Goal: Task Accomplishment & Management: Use online tool/utility

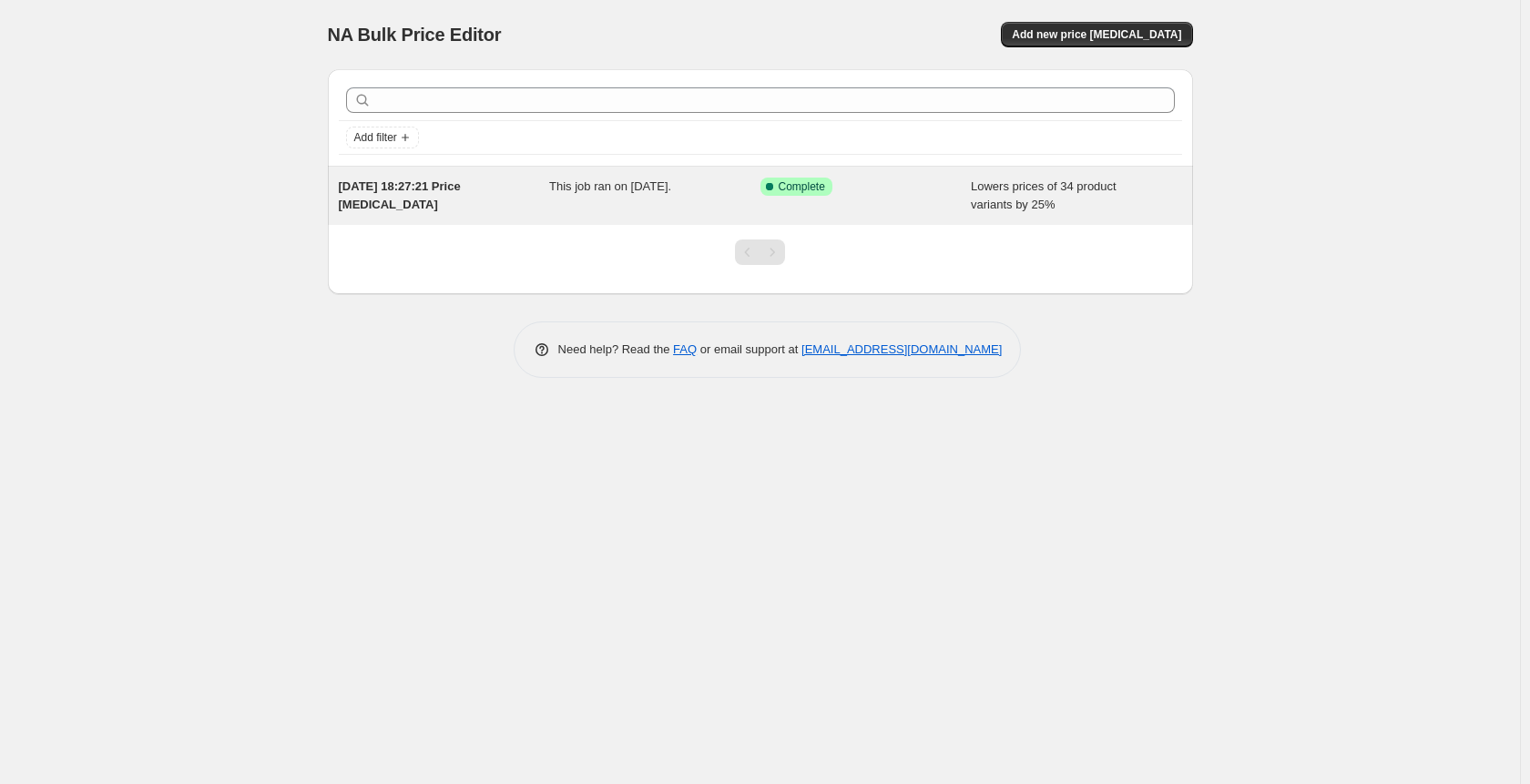
click at [565, 171] on div "[DATE] 18:27:21 Price [MEDICAL_DATA] This job ran on [DATE]. Success Complete C…" at bounding box center [760, 196] width 866 height 58
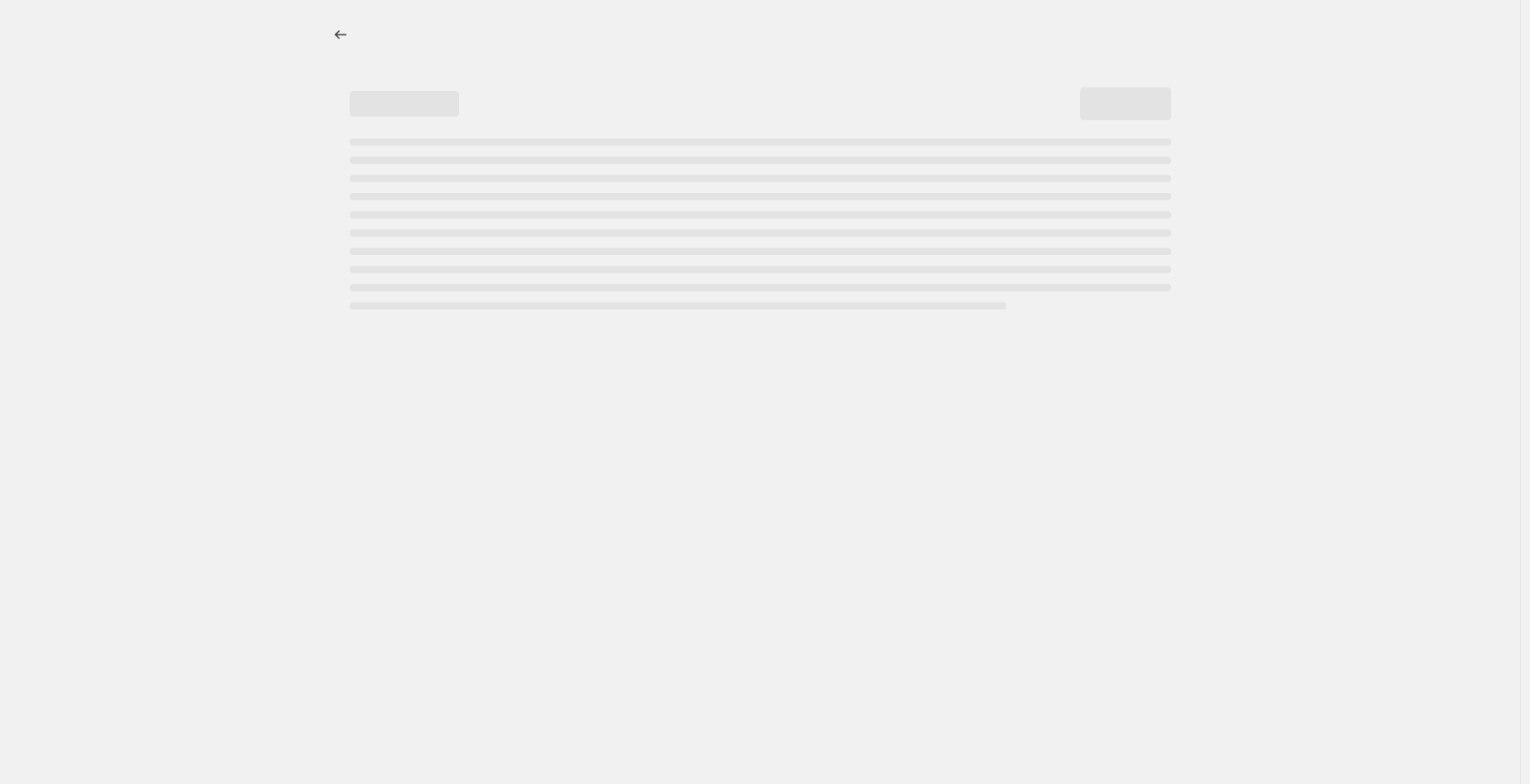
select select "percentage"
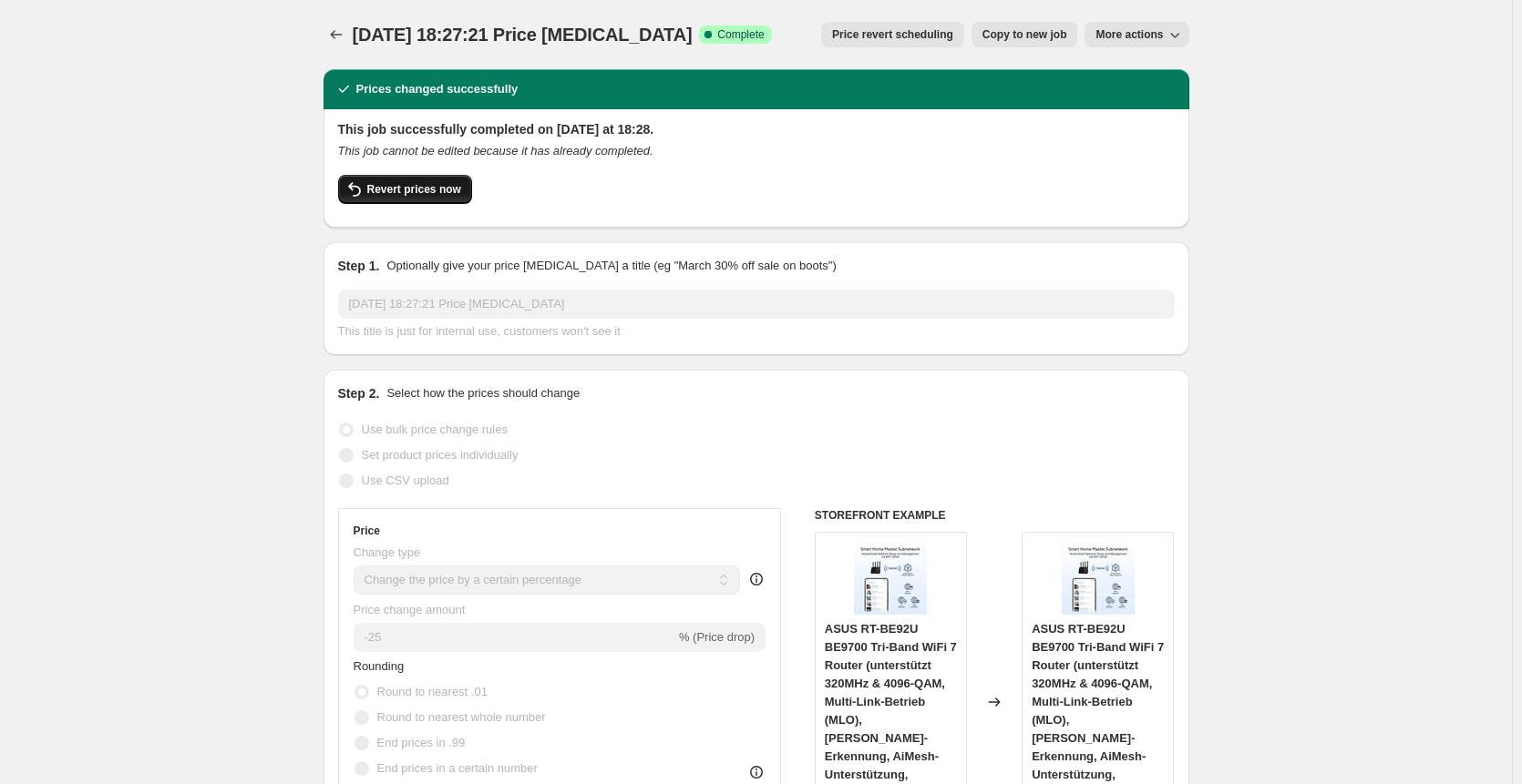
click at [434, 174] on button "Revert prices now" at bounding box center [406, 189] width 134 height 29
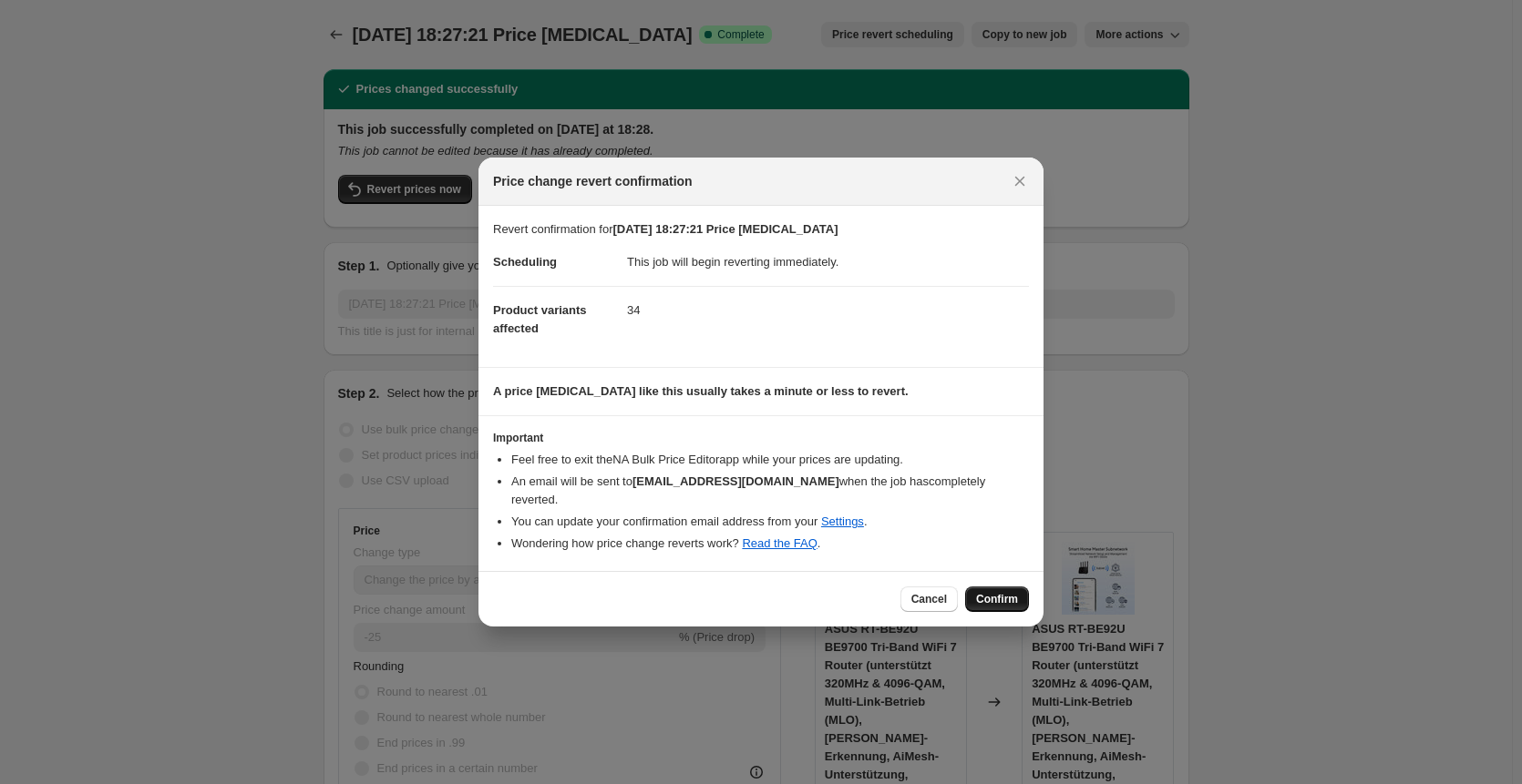
click at [975, 587] on button "Confirm" at bounding box center [996, 599] width 64 height 26
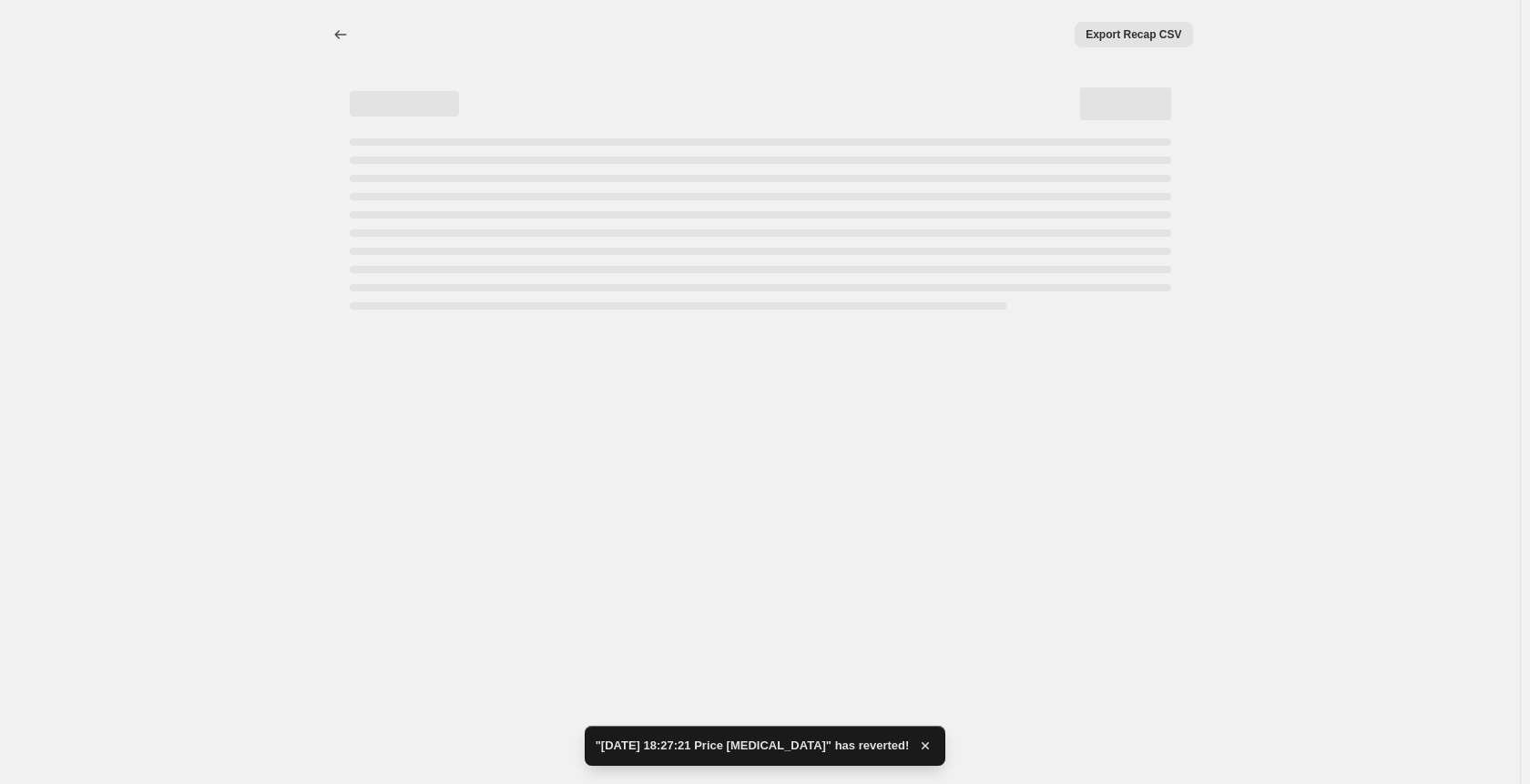
select select "percentage"
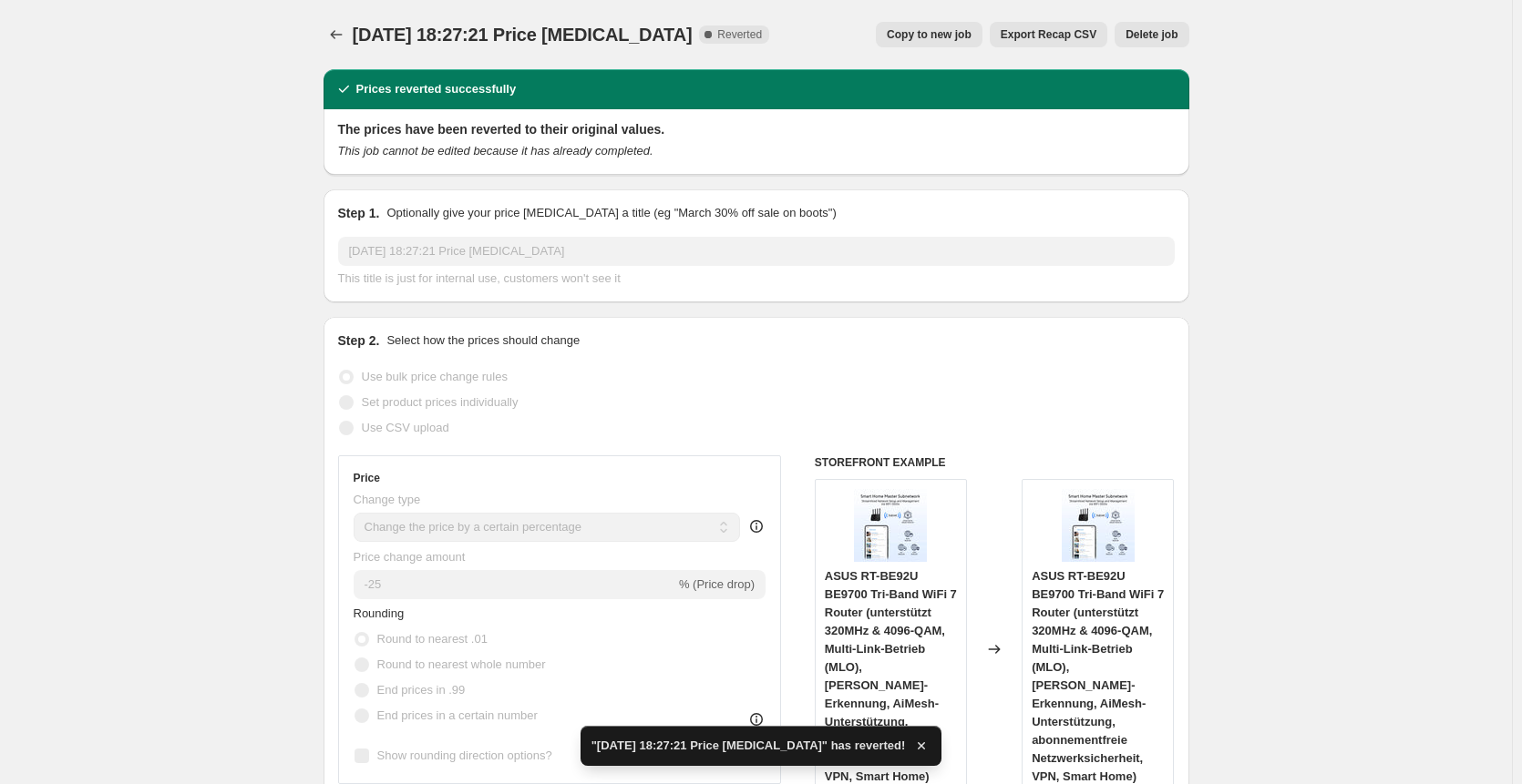
click at [1159, 42] on button "Delete job" at bounding box center [1151, 35] width 74 height 26
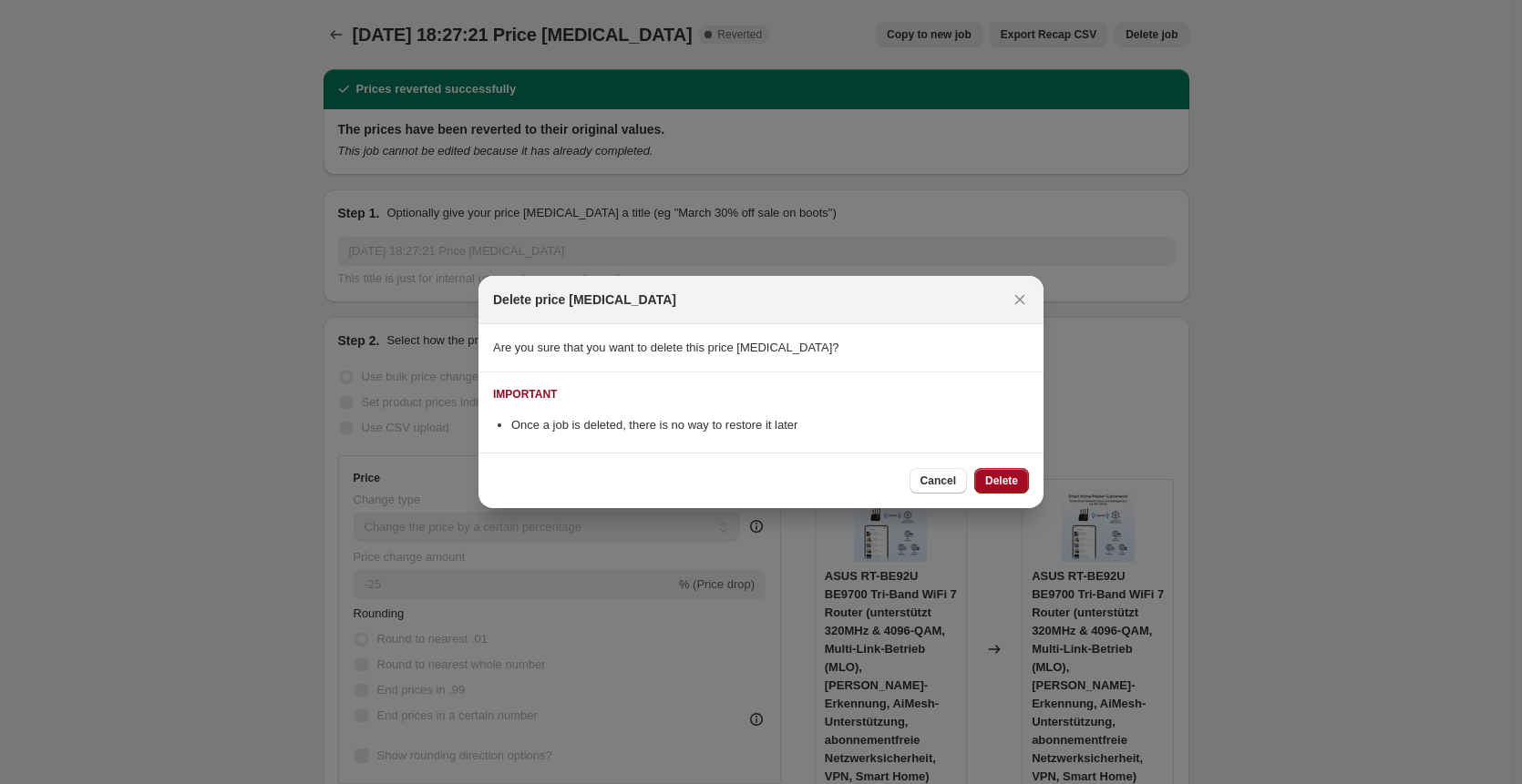
click at [995, 482] on span "Delete" at bounding box center [1001, 480] width 33 height 14
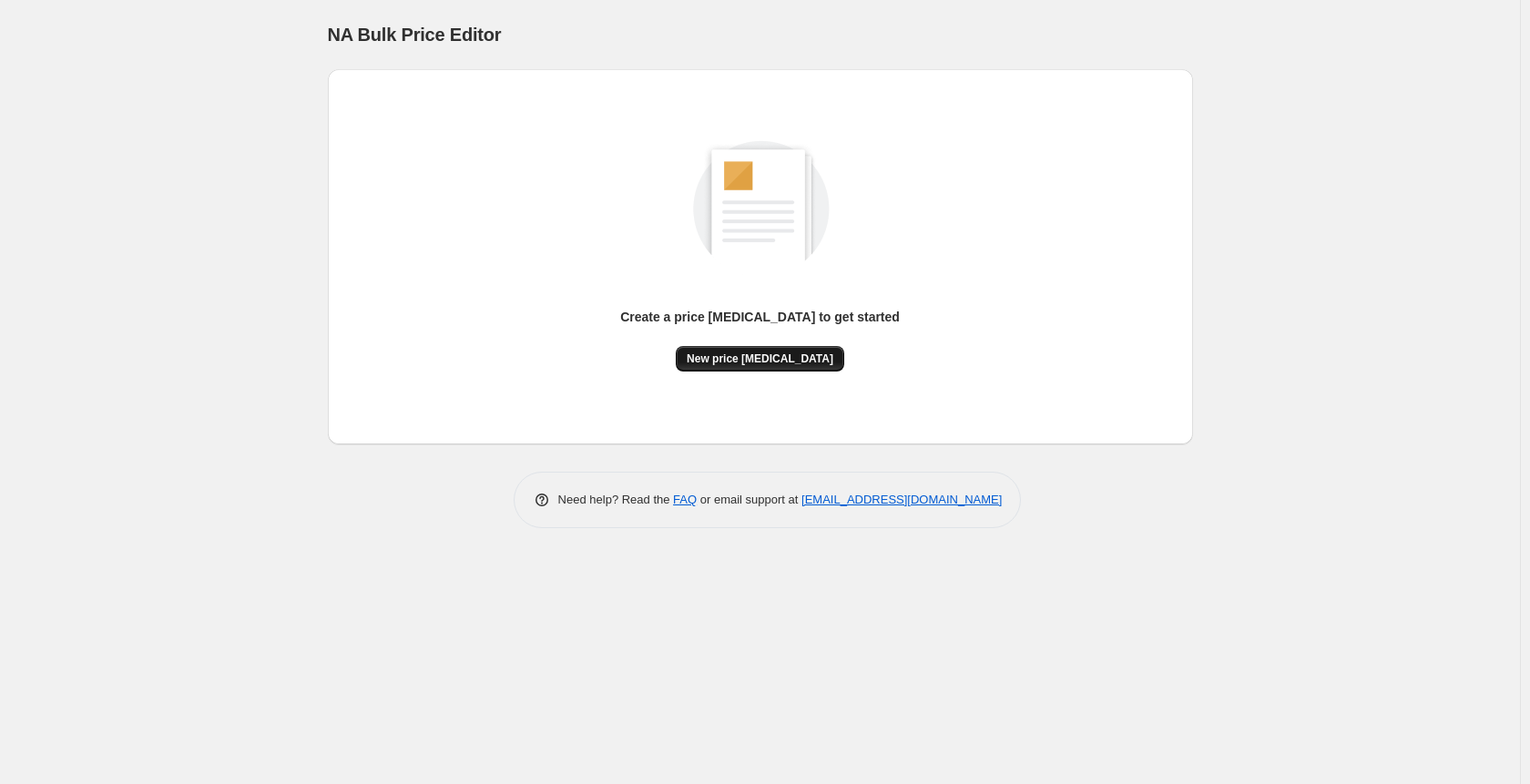
click at [805, 357] on span "New price [MEDICAL_DATA]" at bounding box center [759, 358] width 147 height 14
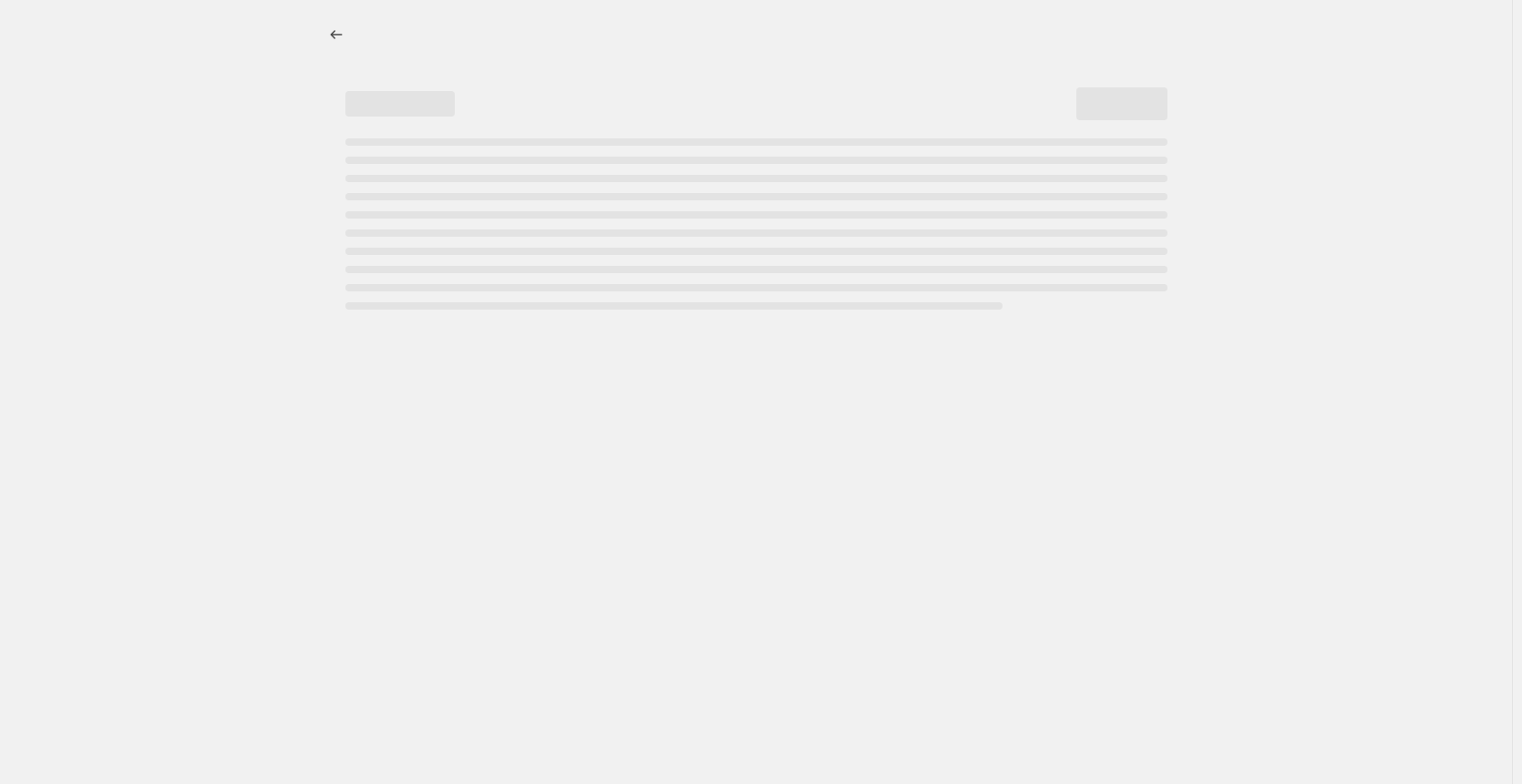
select select "percentage"
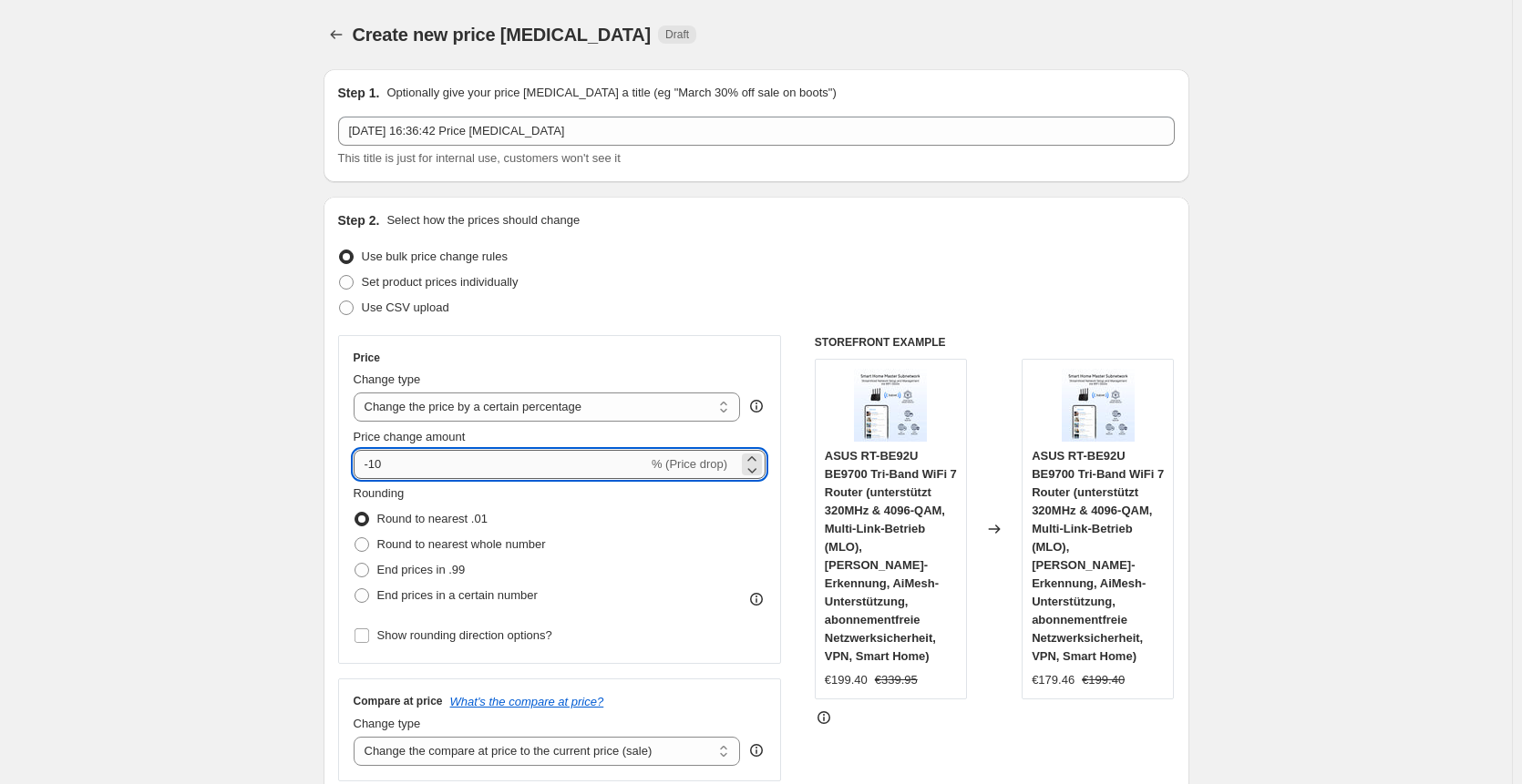
click at [449, 472] on input "-10" at bounding box center [501, 464] width 294 height 29
type input "-1"
type input "-25"
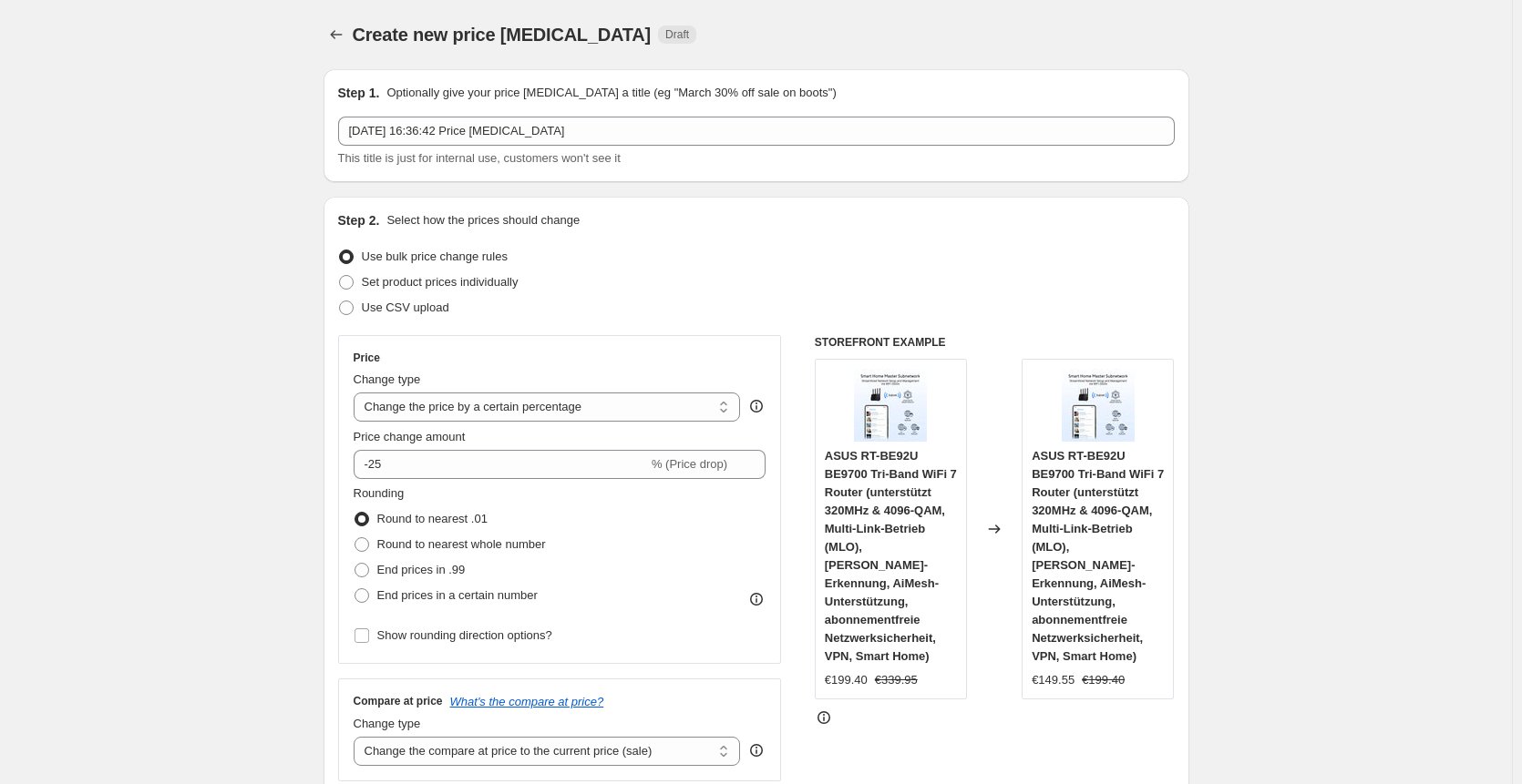
click at [575, 286] on div "Set product prices individually" at bounding box center [757, 282] width 836 height 26
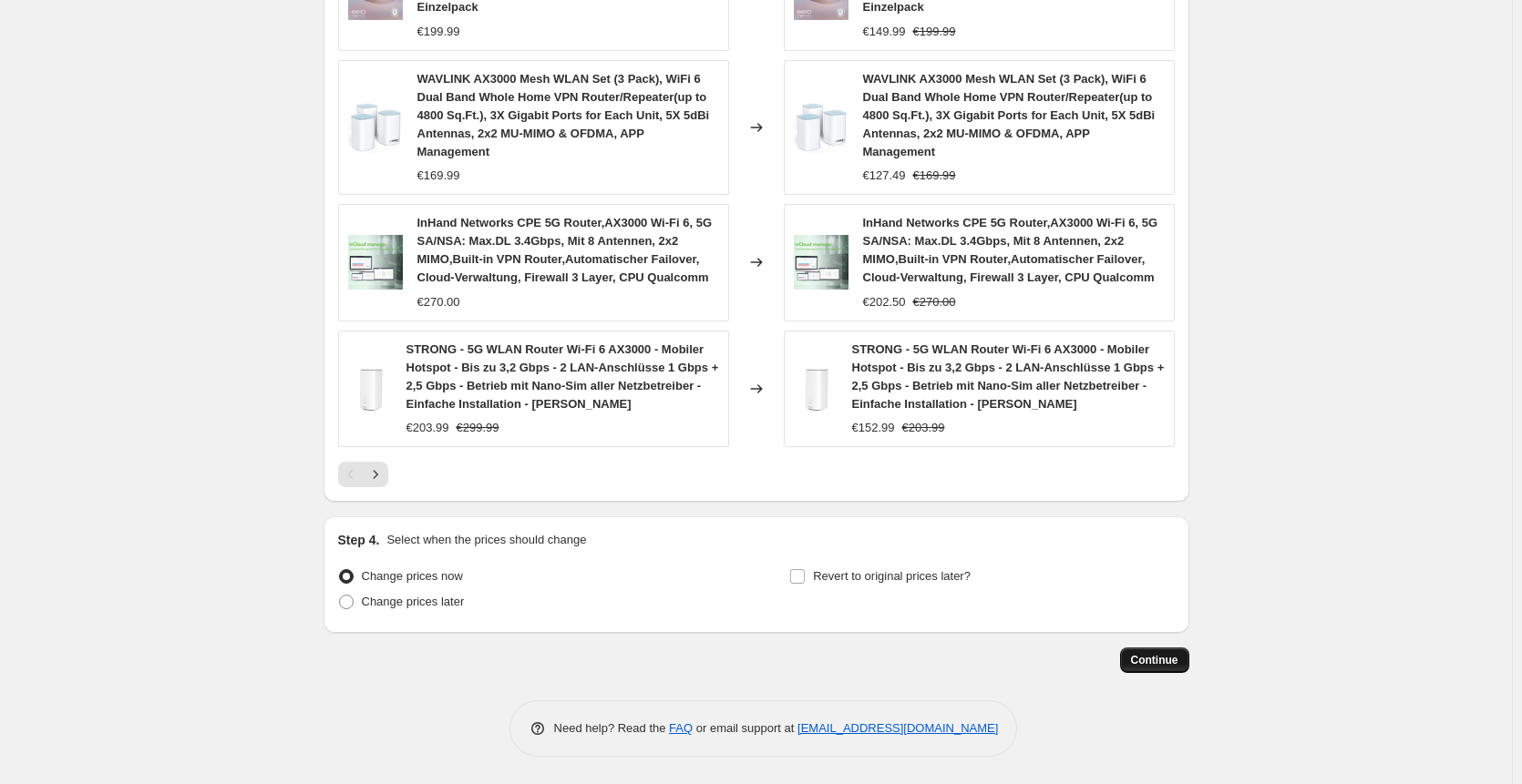
click at [1155, 663] on span "Continue" at bounding box center [1154, 659] width 47 height 14
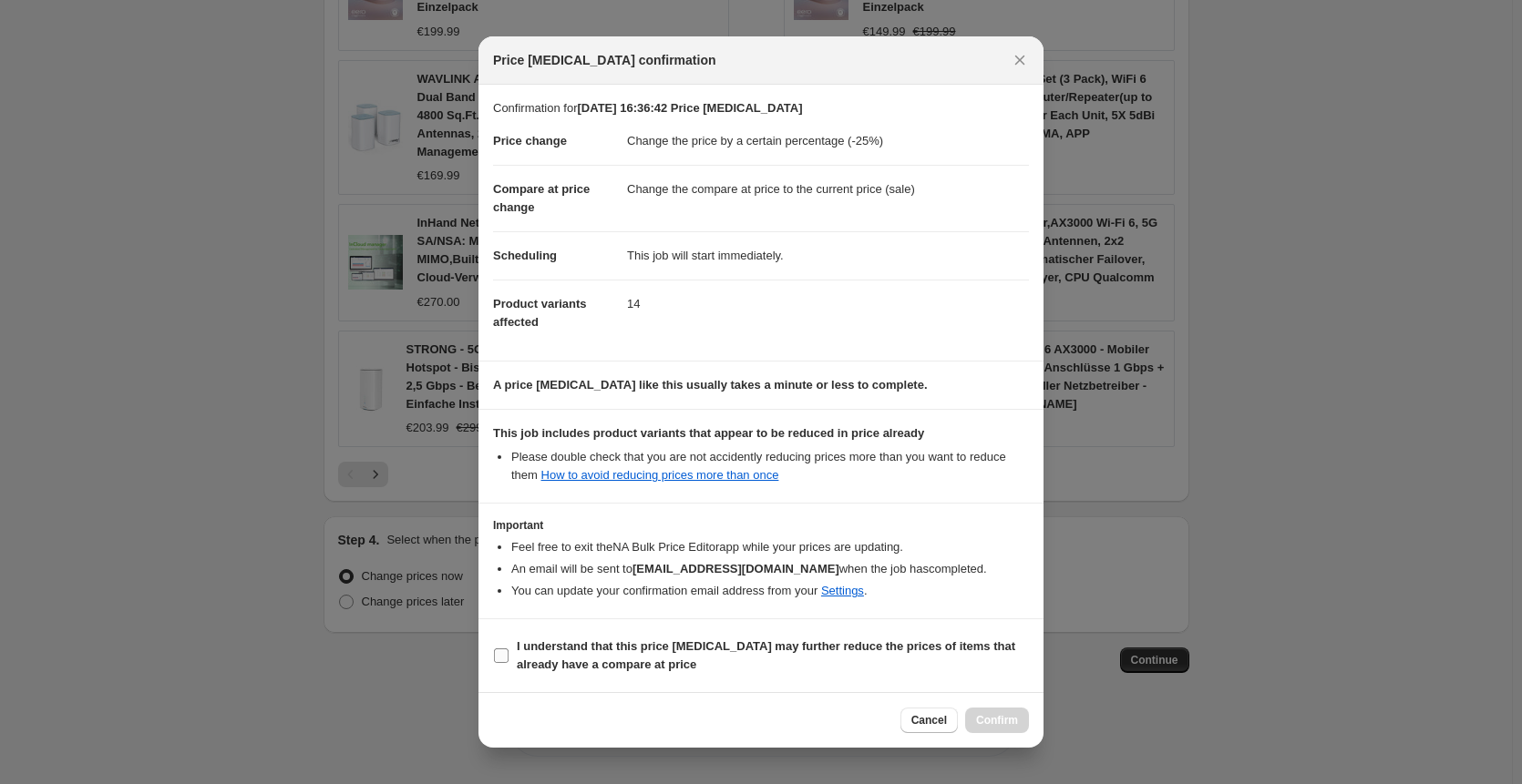
click at [812, 643] on b "I understand that this price [MEDICAL_DATA] may further reduce the prices of it…" at bounding box center [766, 655] width 499 height 32
click at [508, 649] on input "I understand that this price [MEDICAL_DATA] may further reduce the prices of it…" at bounding box center [501, 656] width 14 height 14
checkbox input "true"
click at [985, 715] on button "Confirm" at bounding box center [996, 720] width 64 height 26
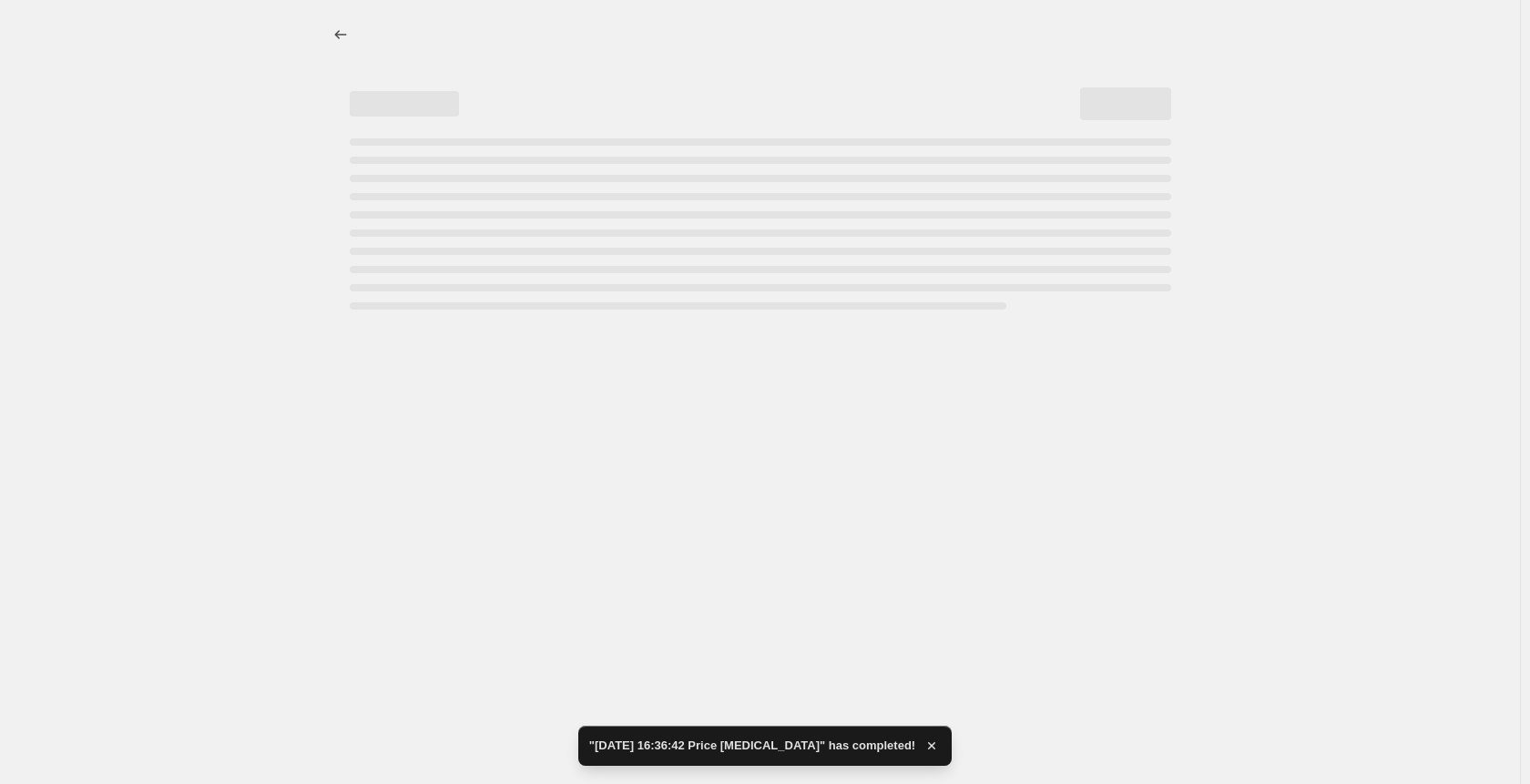
select select "percentage"
